Goal: Task Accomplishment & Management: Use online tool/utility

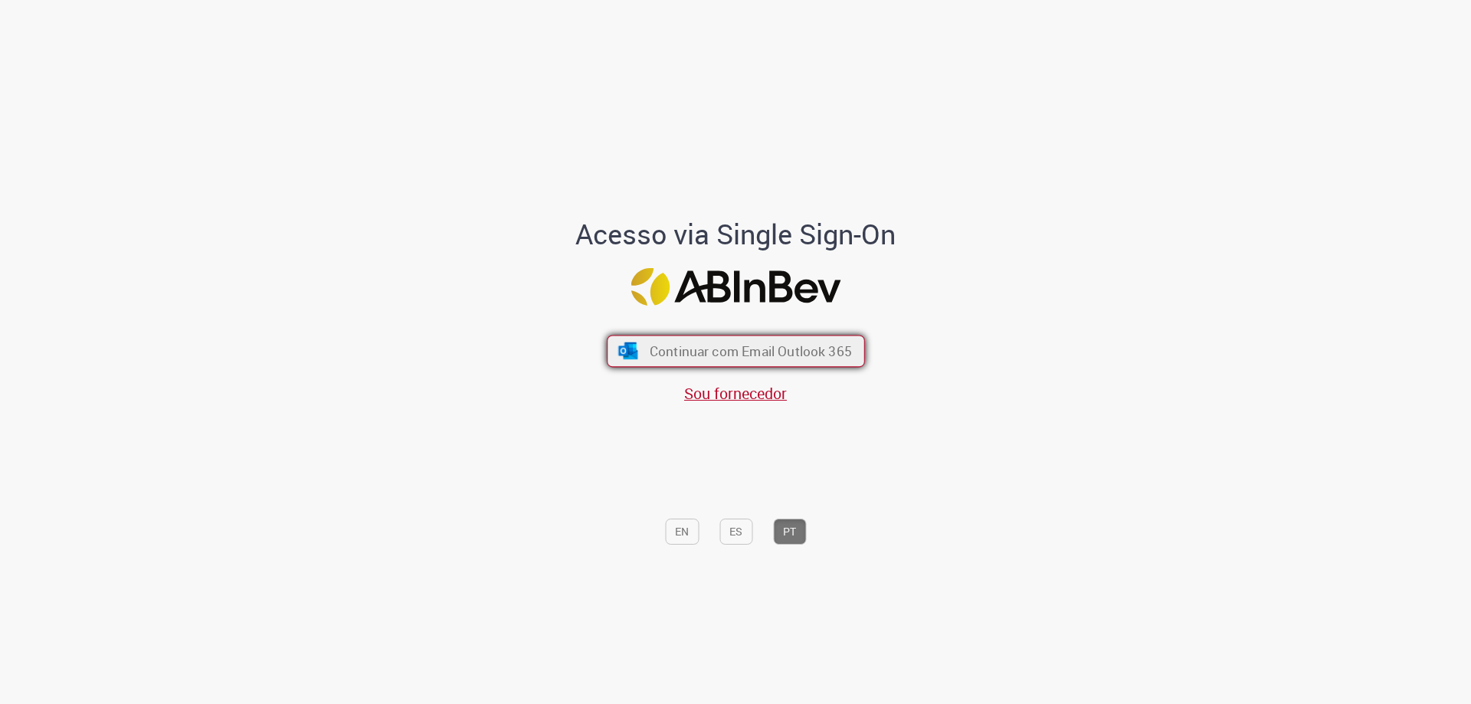
click at [702, 347] on span "Continuar com Email Outlook 365" at bounding box center [750, 352] width 202 height 18
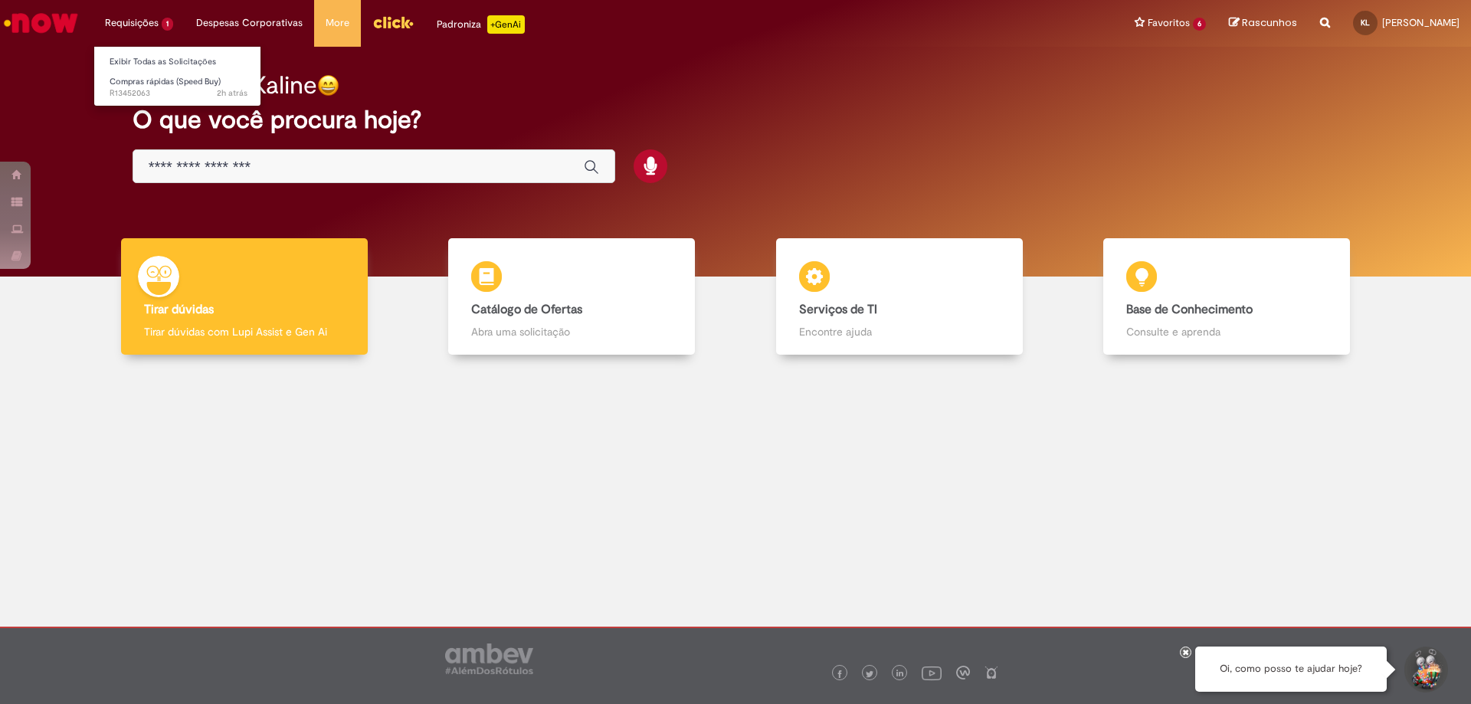
click at [143, 26] on li "Requisições 1 Exibir Todas as Solicitações Compras rápidas (Speed Buy) 2h atrás…" at bounding box center [138, 23] width 91 height 46
click at [166, 80] on span "Compras rápidas (Speed Buy)" at bounding box center [165, 81] width 111 height 11
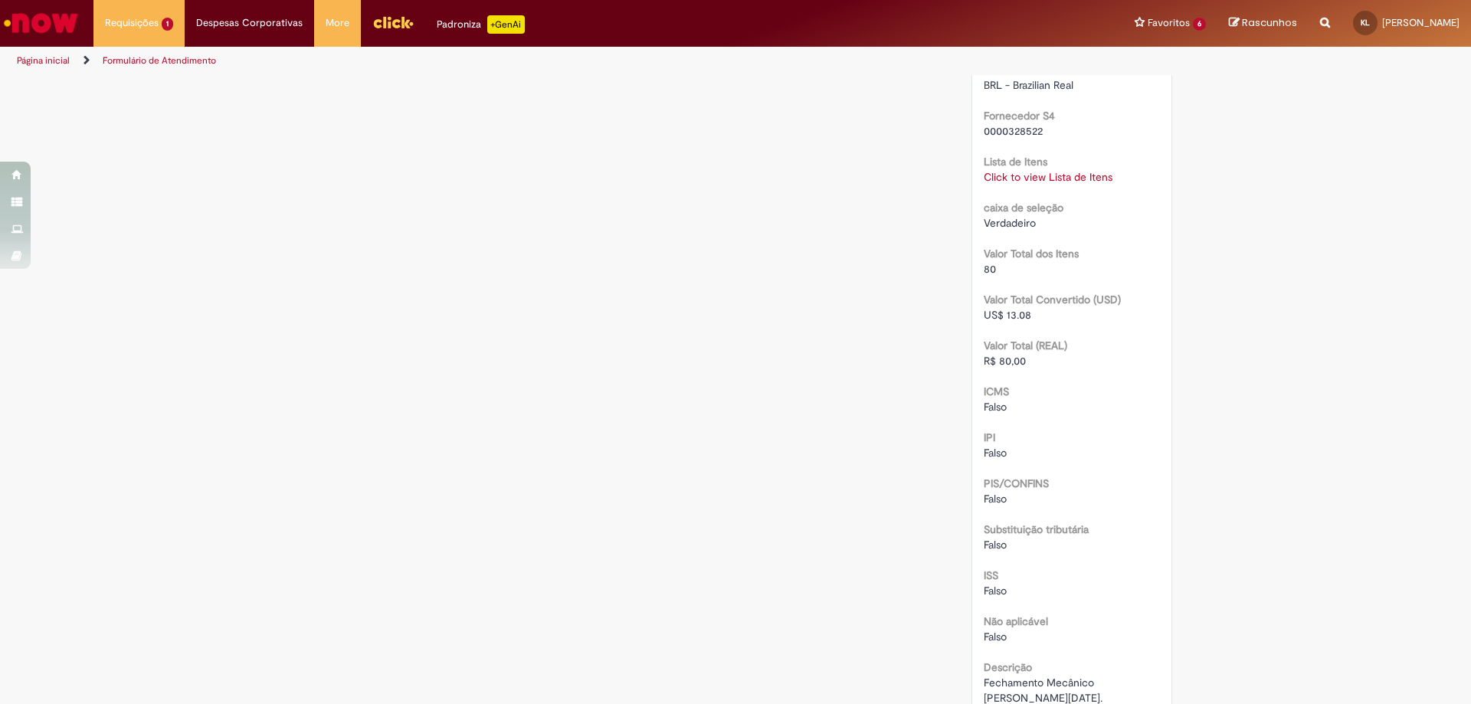
scroll to position [1242, 0]
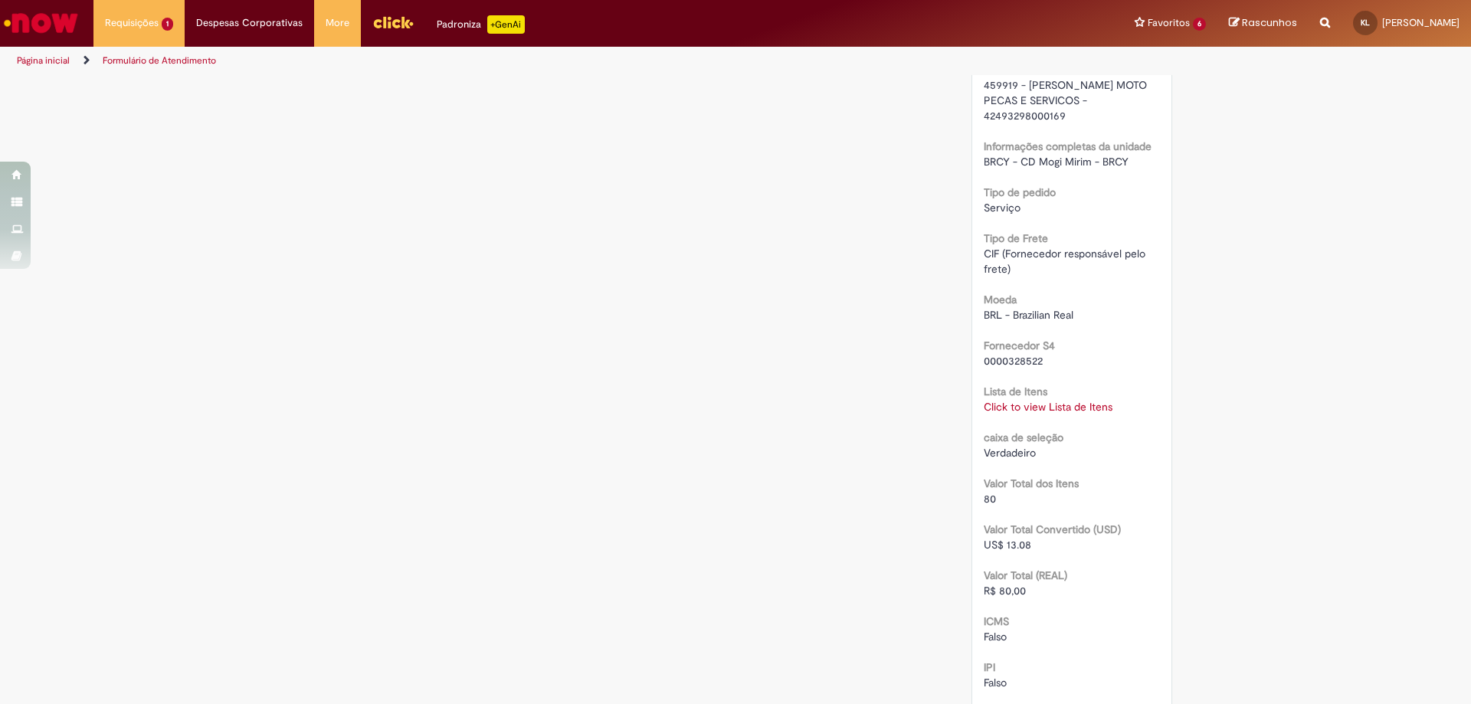
click at [1045, 407] on link "Click to view Lista de Itens" at bounding box center [1048, 407] width 129 height 14
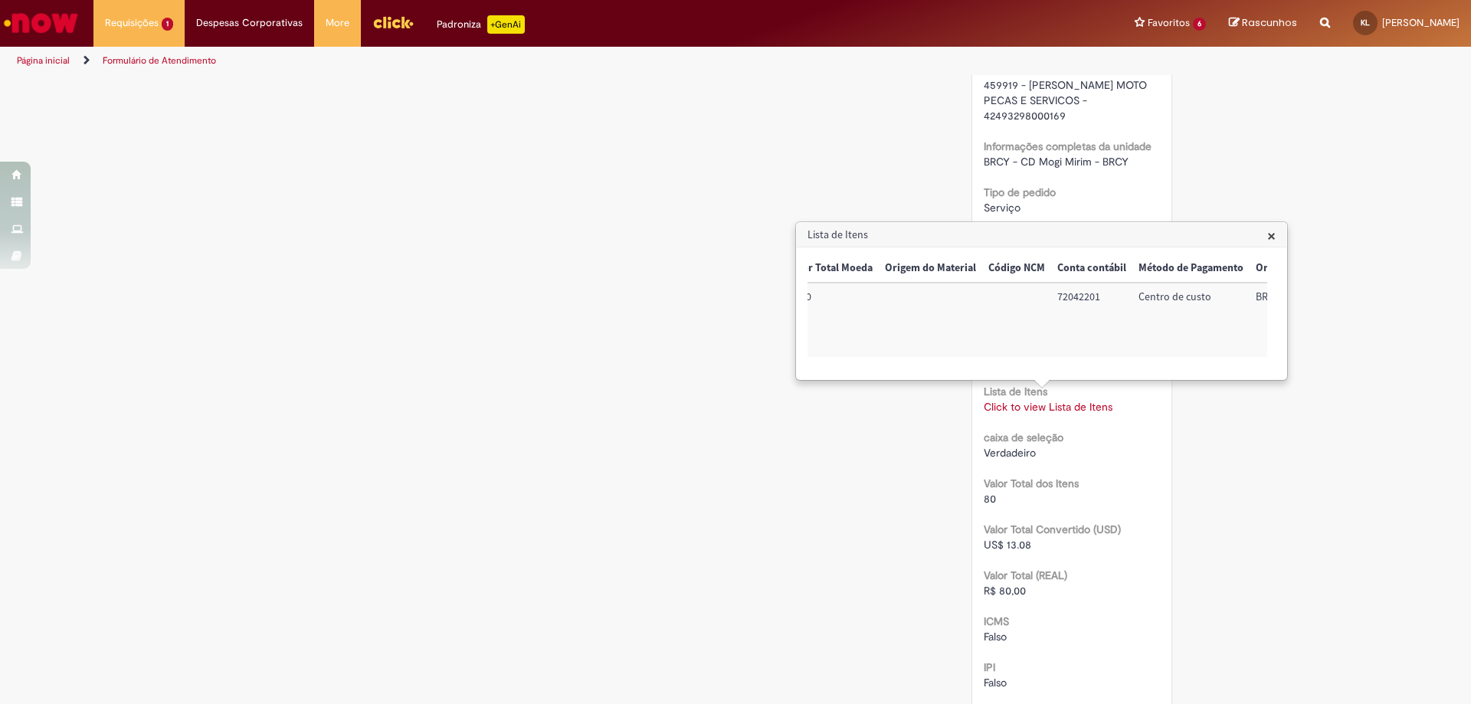
scroll to position [0, 633]
click at [1314, 526] on div "Verificar Código de Barras Aguardando Aprovação Aguardando atendimento Em andam…" at bounding box center [735, 38] width 1471 height 2406
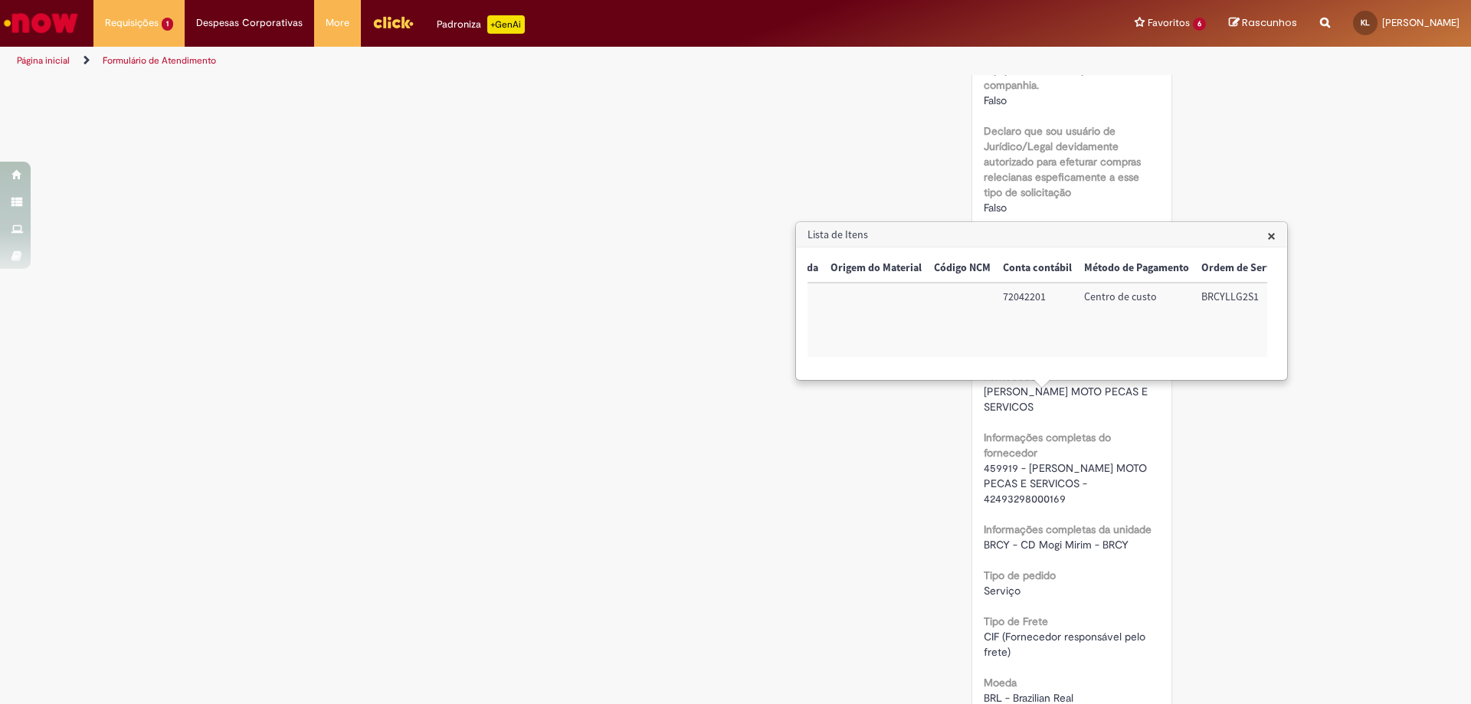
click at [1271, 231] on span "×" at bounding box center [1271, 235] width 8 height 21
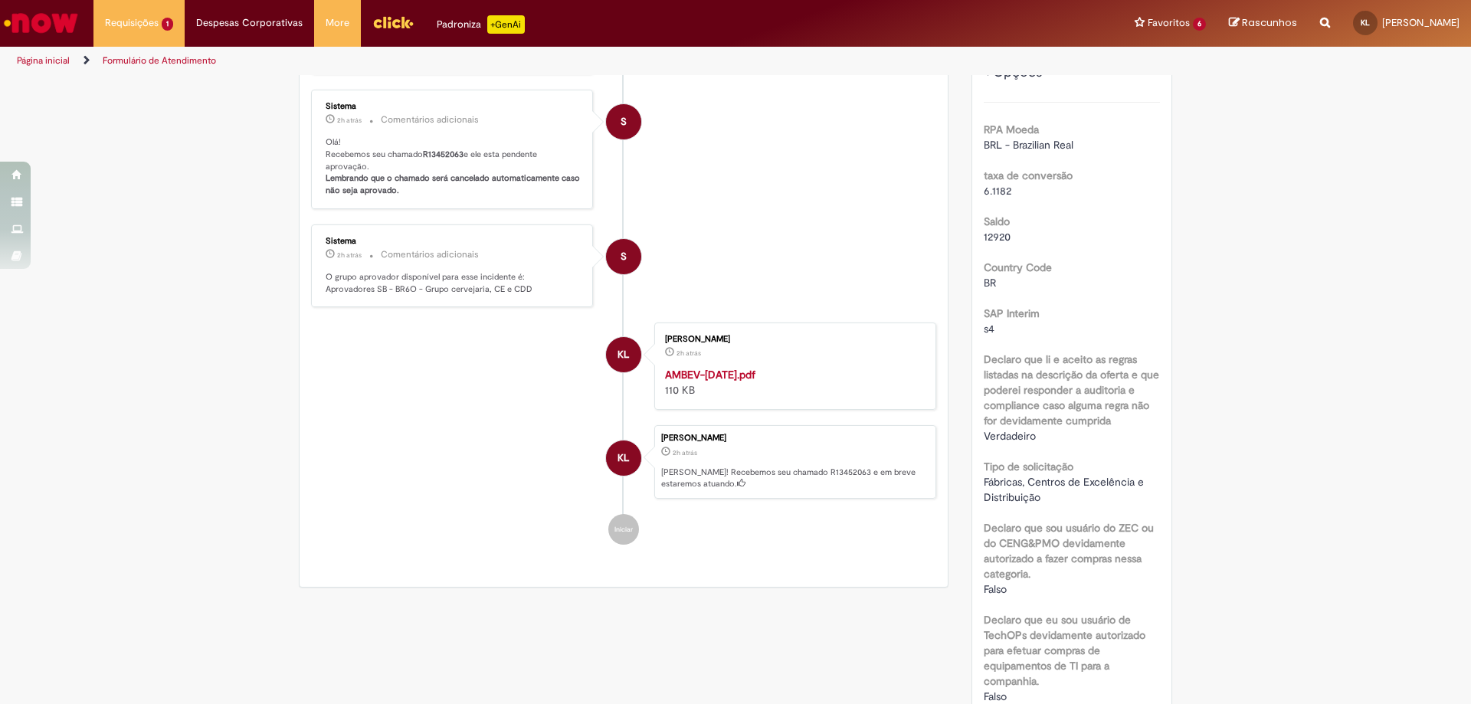
scroll to position [0, 0]
